Goal: Communication & Community: Participate in discussion

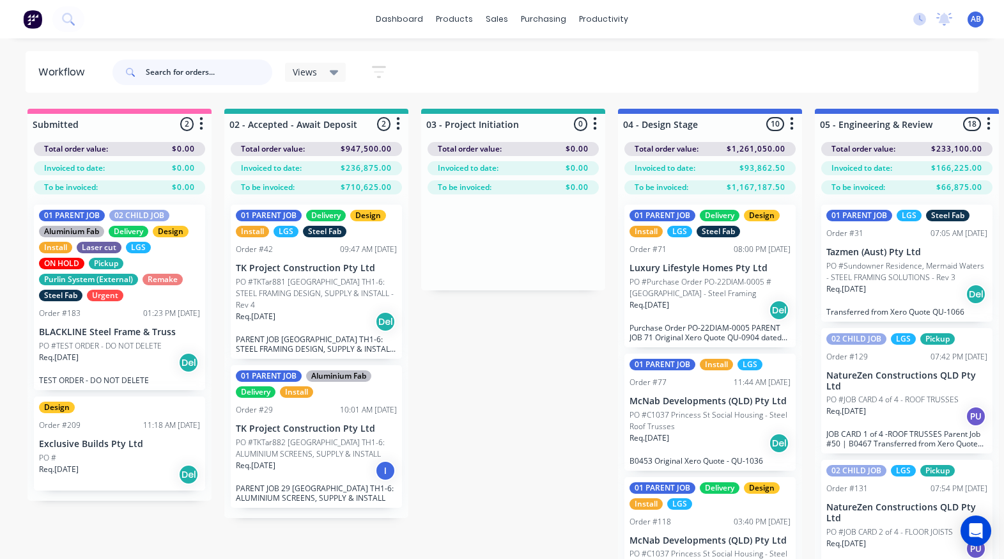
click at [155, 77] on input "text" at bounding box center [209, 72] width 127 height 26
type input "209"
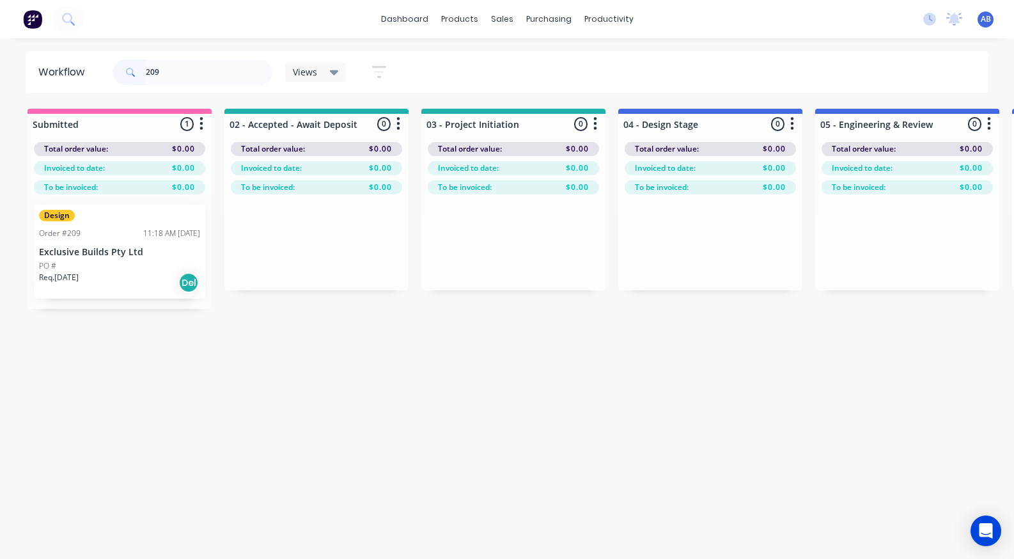
click at [81, 258] on div "Design Order #209 11:18 AM [DATE] Exclusive Builds Pty Ltd PO # Req. [DATE] Del" at bounding box center [119, 252] width 171 height 94
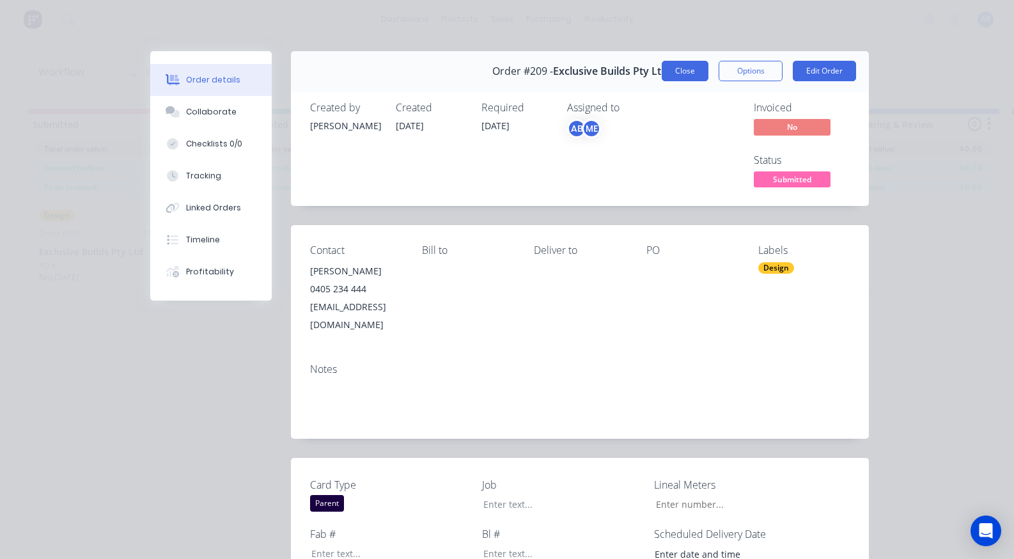
click at [677, 79] on button "Close" at bounding box center [685, 71] width 47 height 20
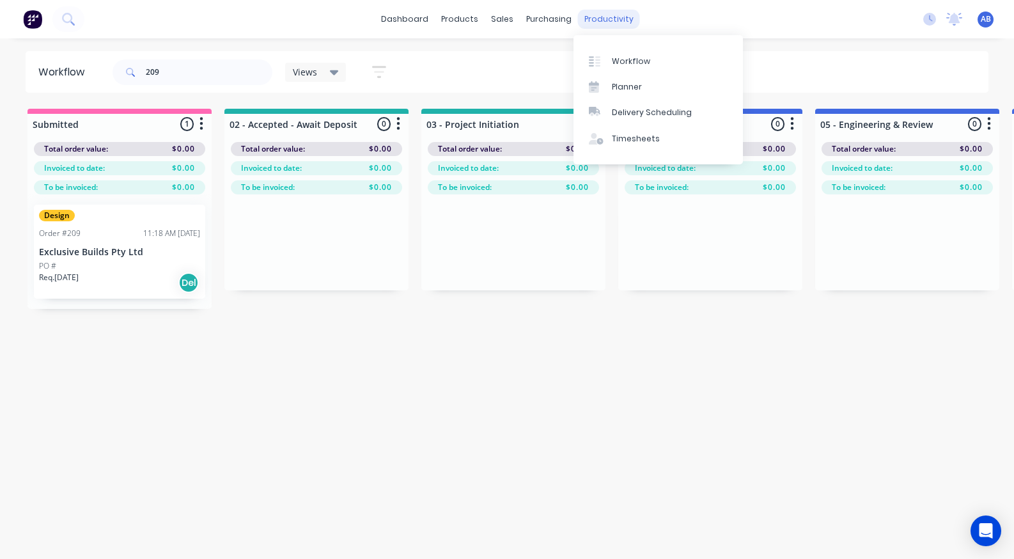
click at [625, 19] on div "productivity" at bounding box center [609, 19] width 62 height 19
click at [631, 84] on div "Planner" at bounding box center [627, 87] width 30 height 12
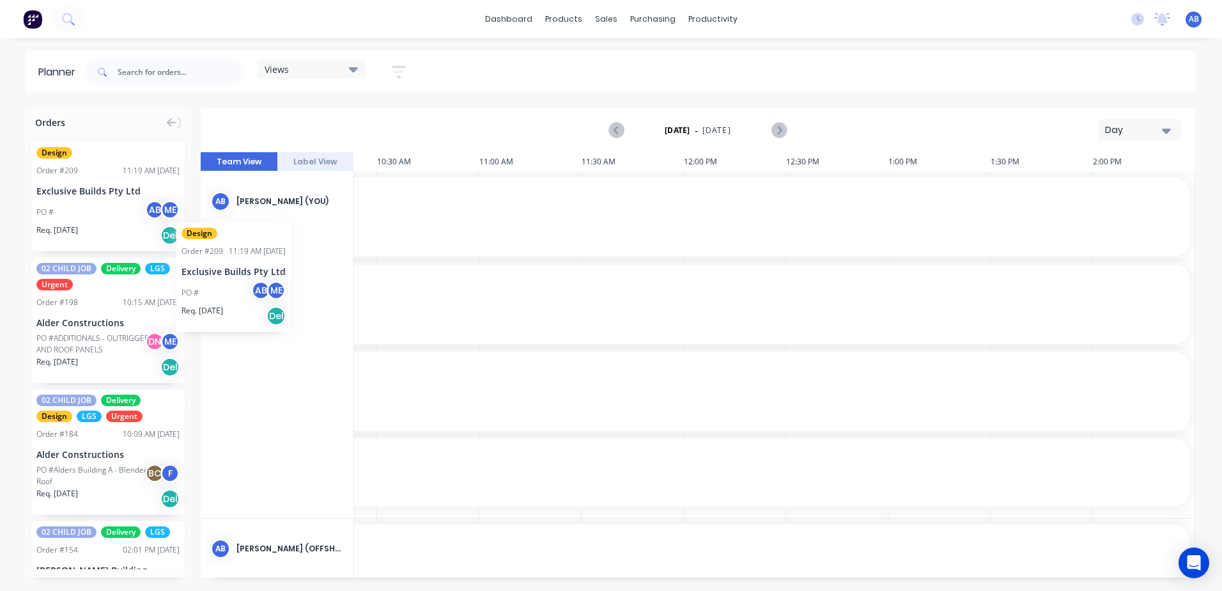
scroll to position [0, 899]
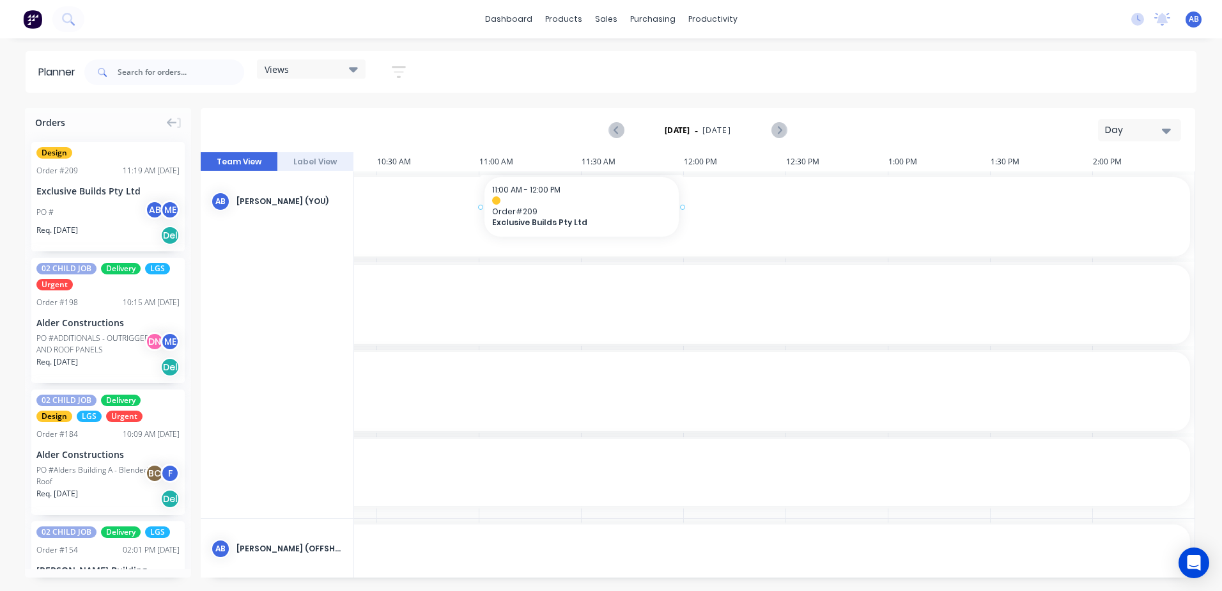
drag, startPoint x: 48, startPoint y: 199, endPoint x: 496, endPoint y: 210, distance: 448.3
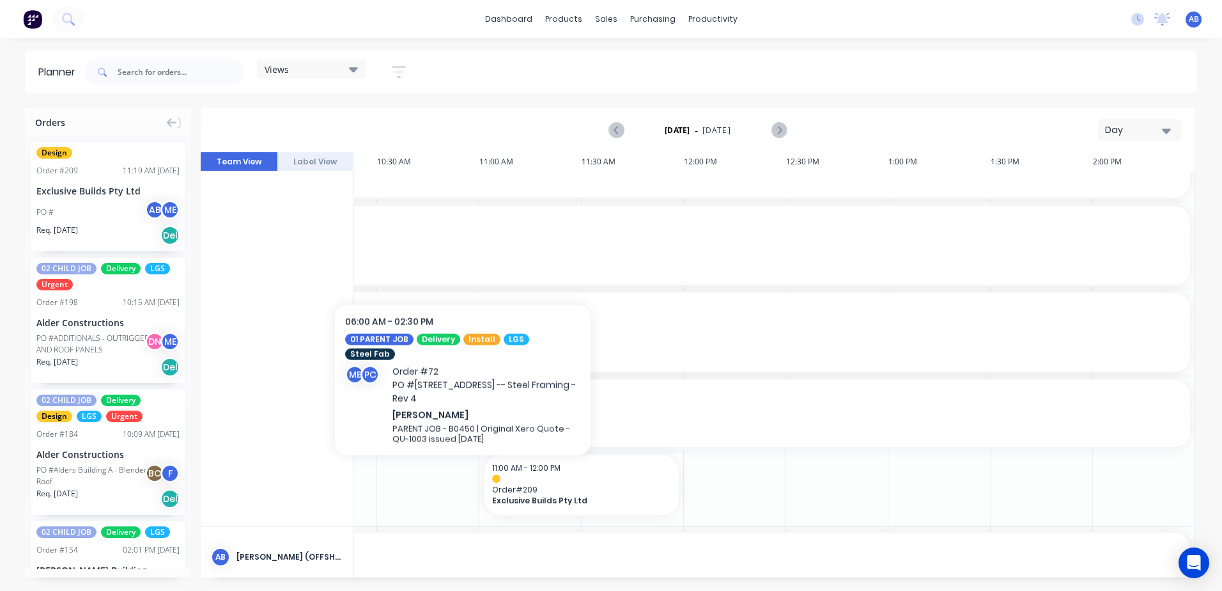
scroll to position [128, 899]
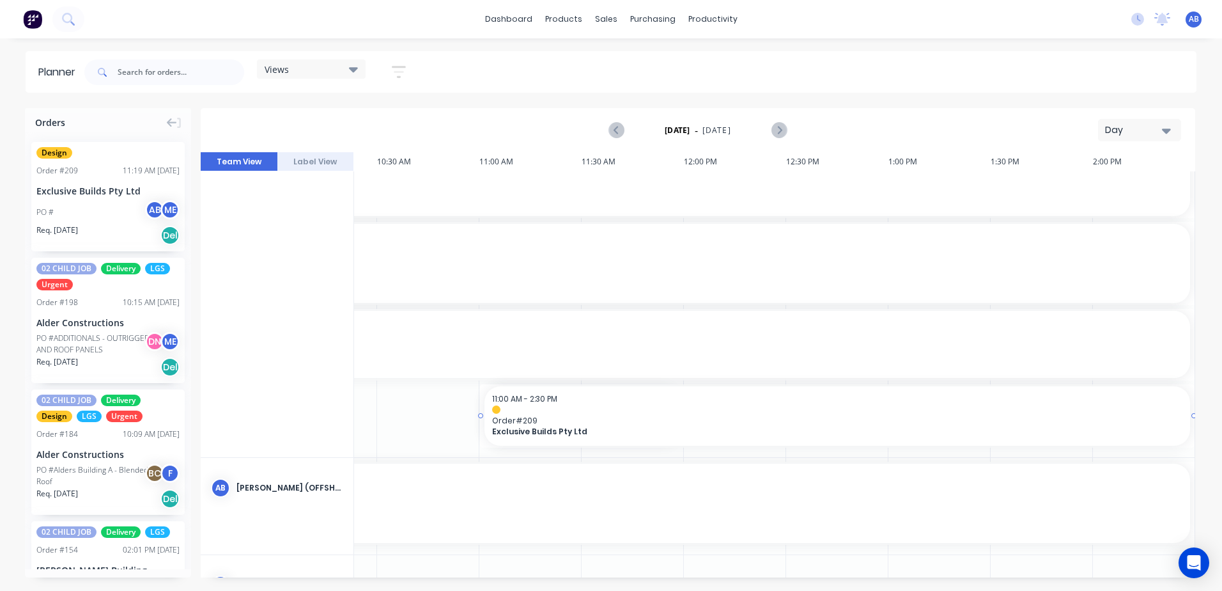
drag, startPoint x: 680, startPoint y: 414, endPoint x: 1151, endPoint y: 424, distance: 471.2
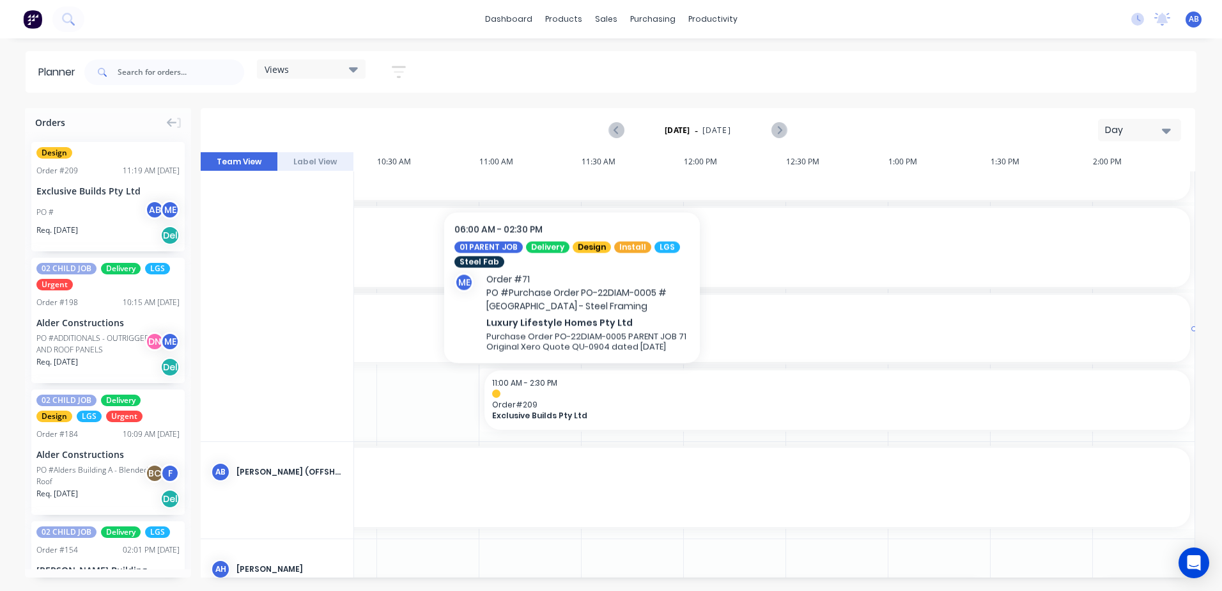
scroll to position [54, 899]
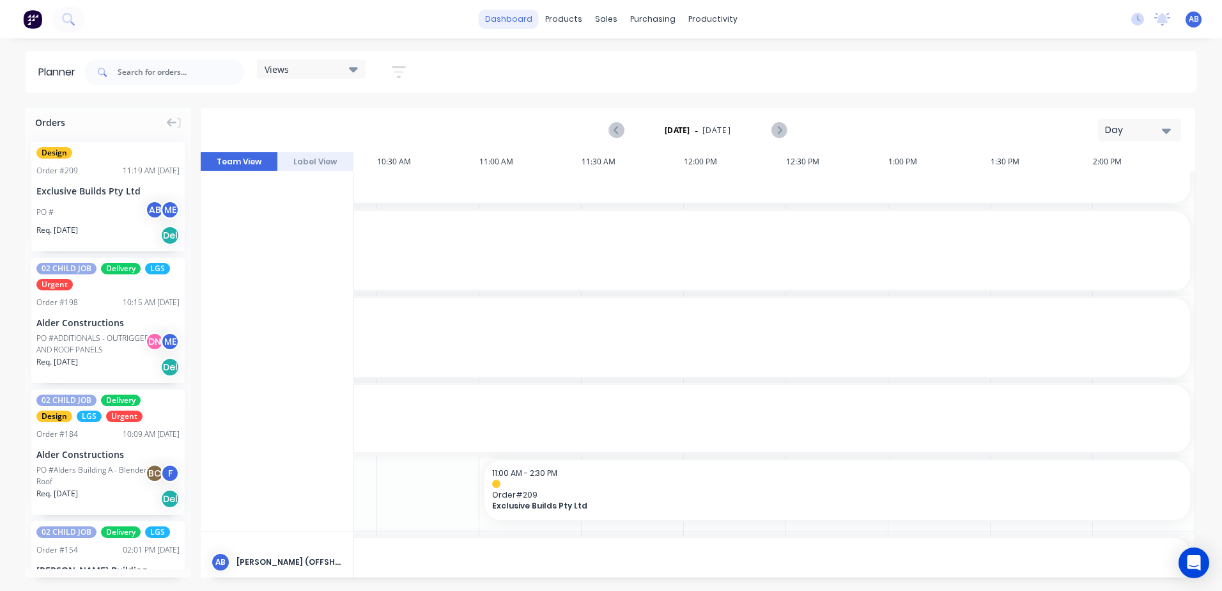
click at [505, 23] on link "dashboard" at bounding box center [509, 19] width 60 height 19
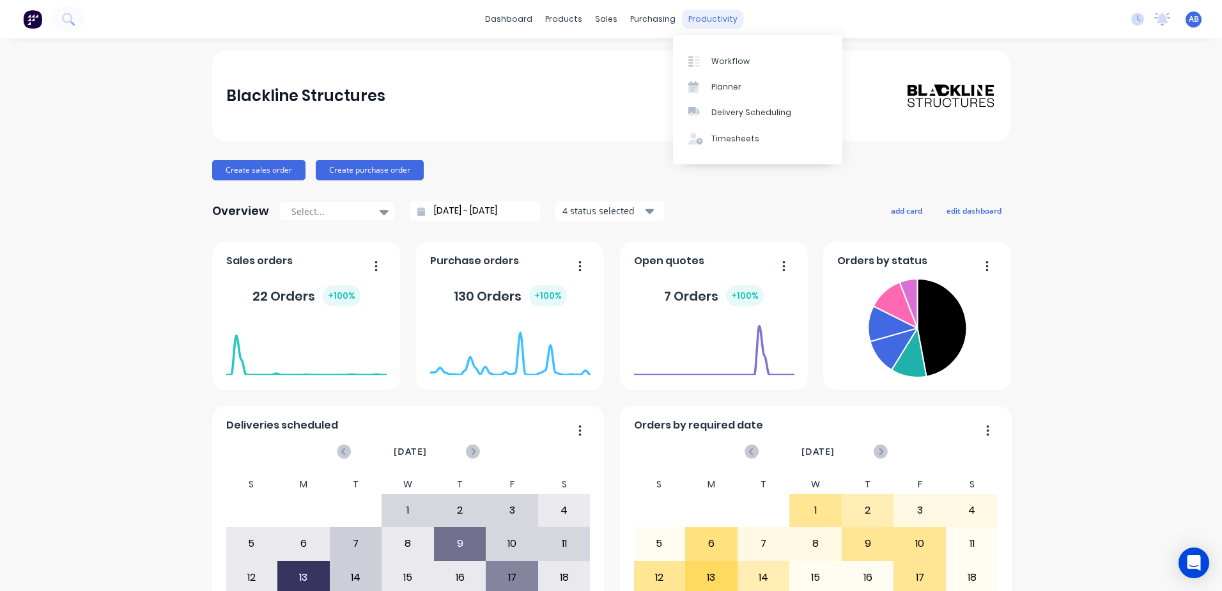
click at [693, 15] on div "productivity" at bounding box center [713, 19] width 62 height 19
click at [714, 89] on div "Planner" at bounding box center [726, 87] width 30 height 12
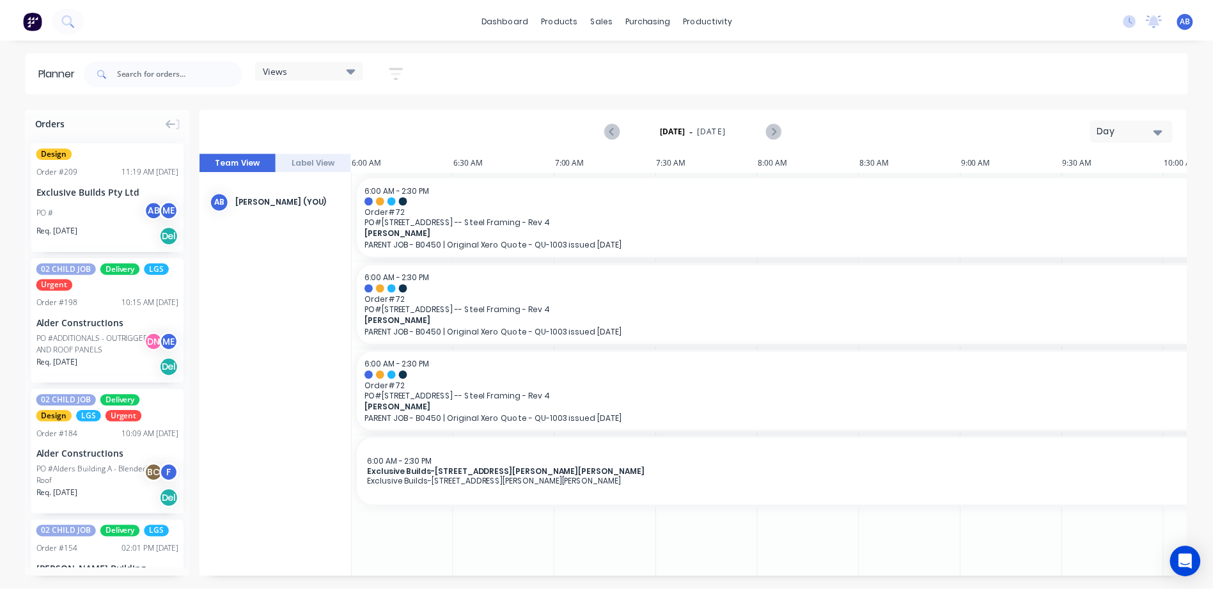
scroll to position [0, 903]
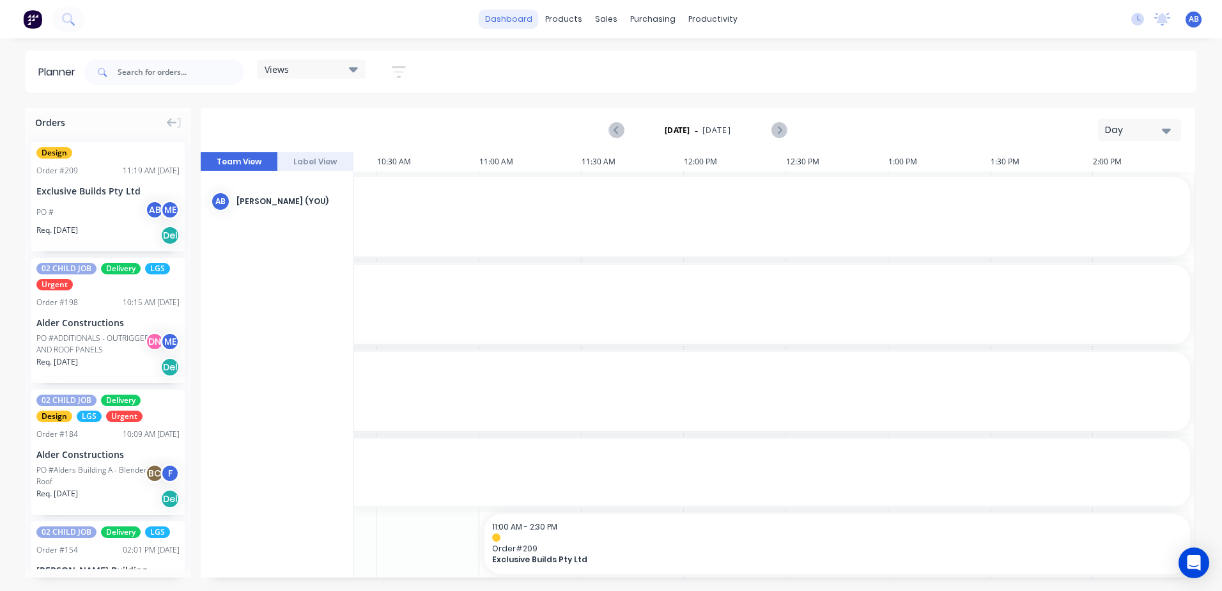
click at [529, 17] on link "dashboard" at bounding box center [509, 19] width 60 height 19
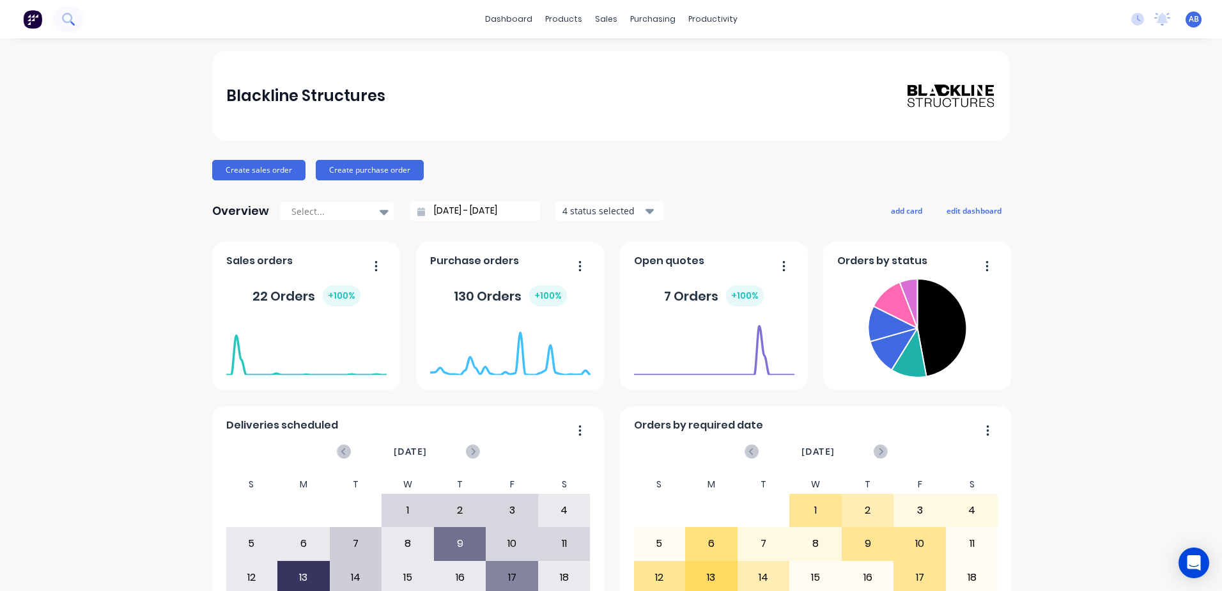
click at [61, 17] on button at bounding box center [68, 19] width 32 height 26
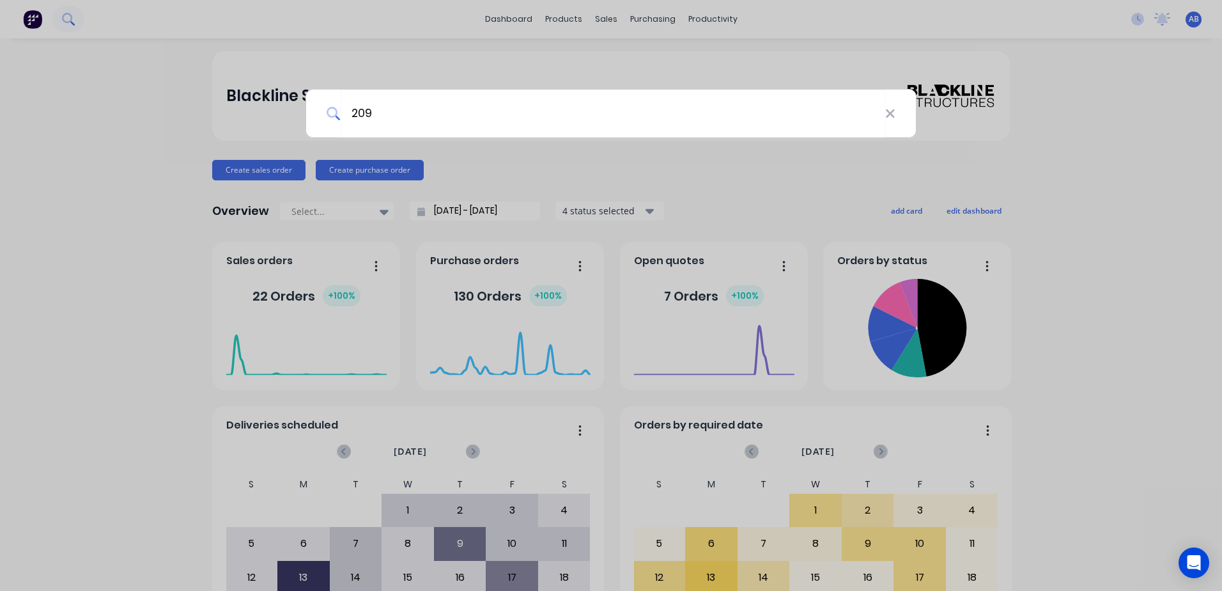
type input "209"
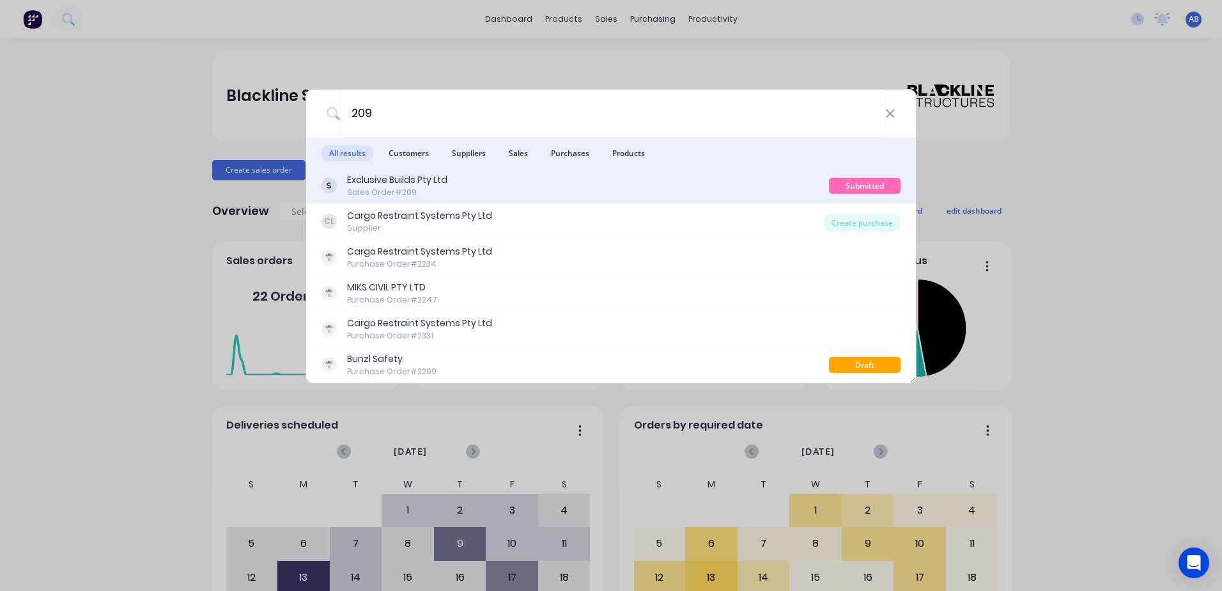
click at [361, 192] on div "Sales Order #209" at bounding box center [397, 193] width 100 height 12
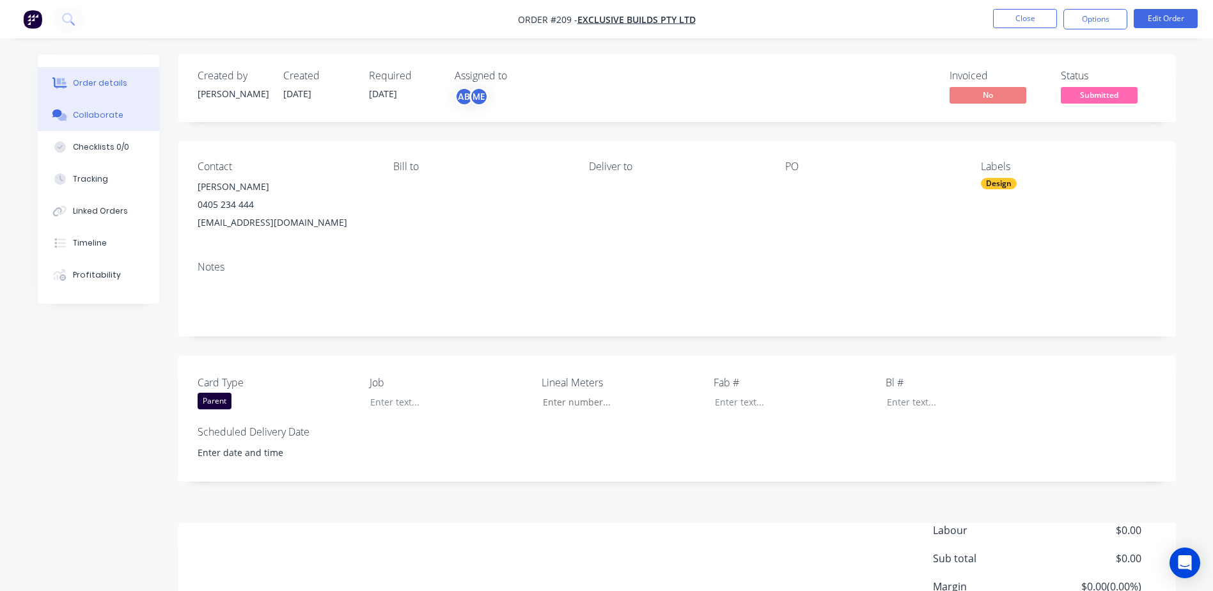
click at [81, 121] on button "Collaborate" at bounding box center [98, 115] width 121 height 32
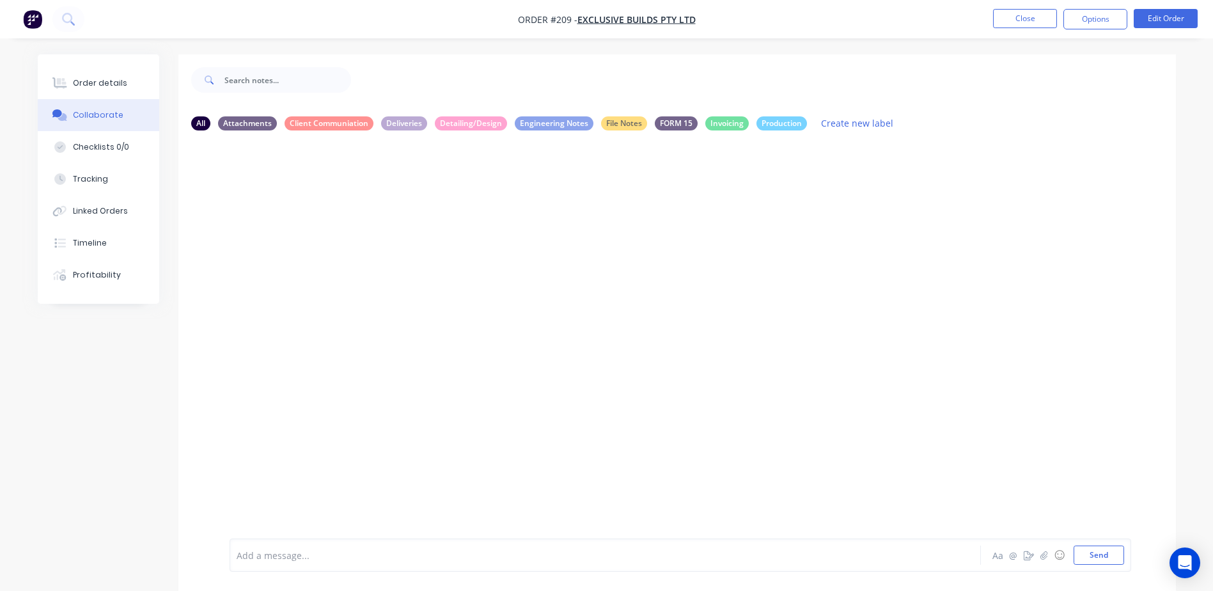
click at [285, 555] on div at bounding box center [569, 554] width 665 height 13
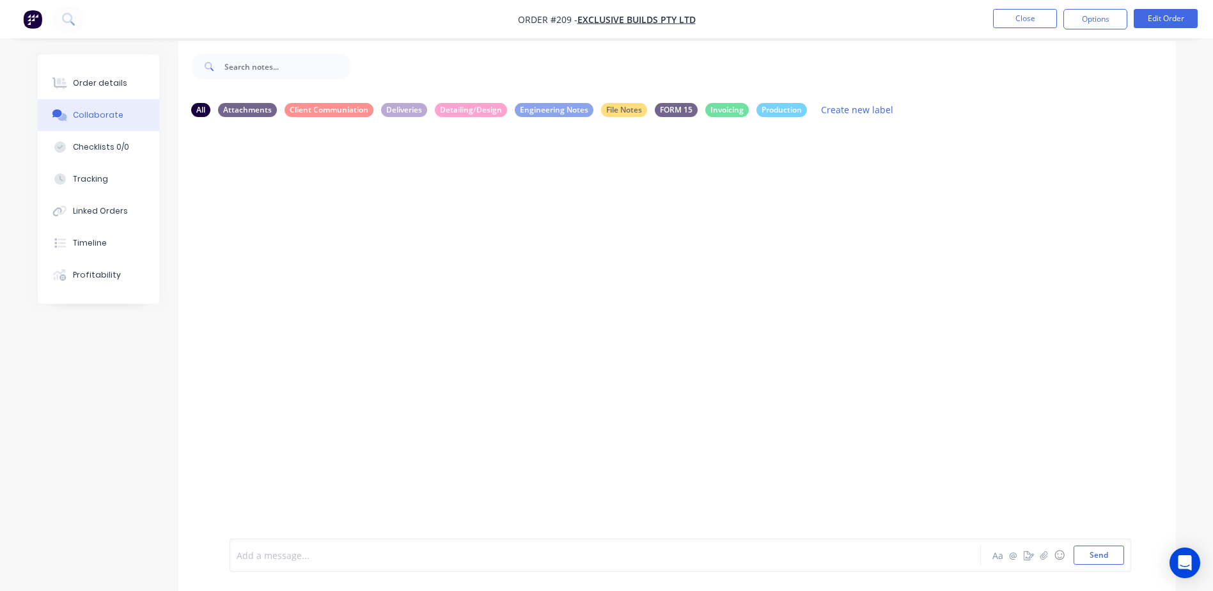
scroll to position [19, 0]
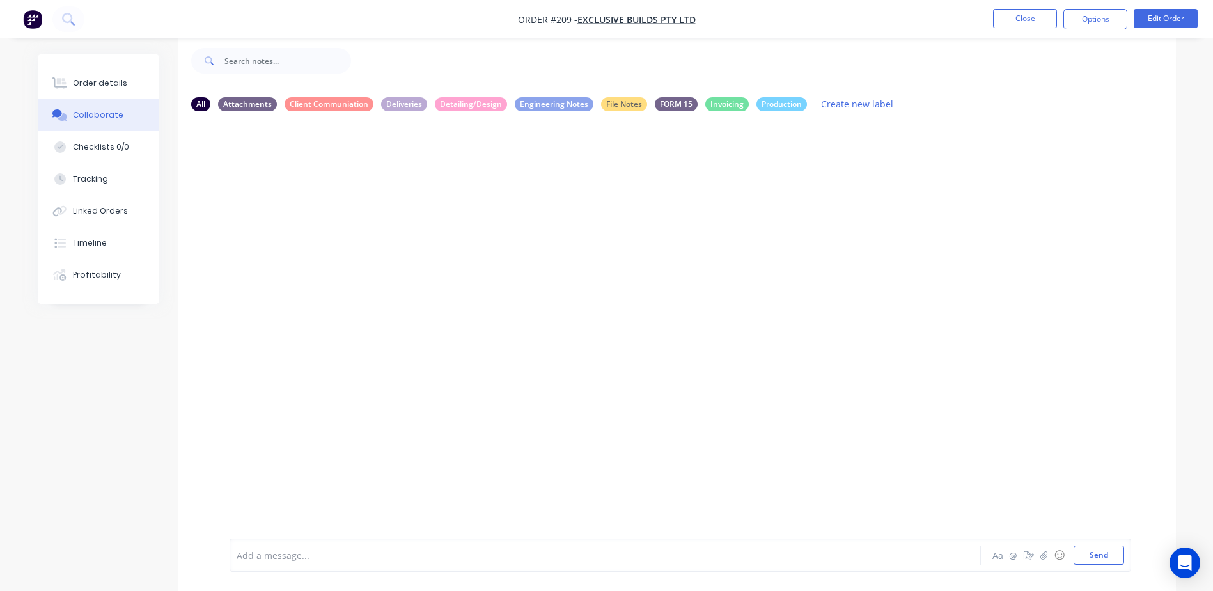
click at [255, 405] on div at bounding box center [676, 320] width 997 height 398
